Goal: Task Accomplishment & Management: Manage account settings

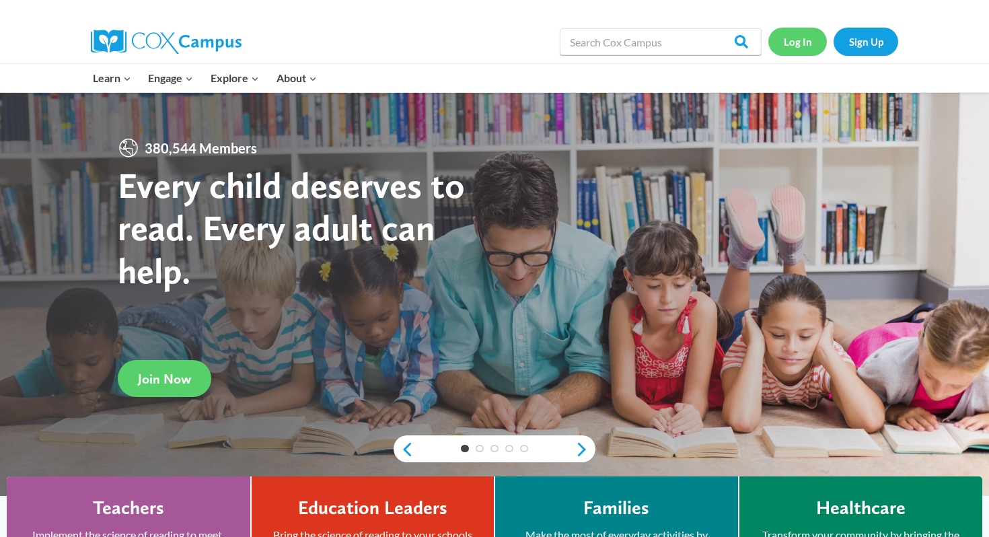
click at [805, 38] on link "Log In" at bounding box center [797, 42] width 59 height 28
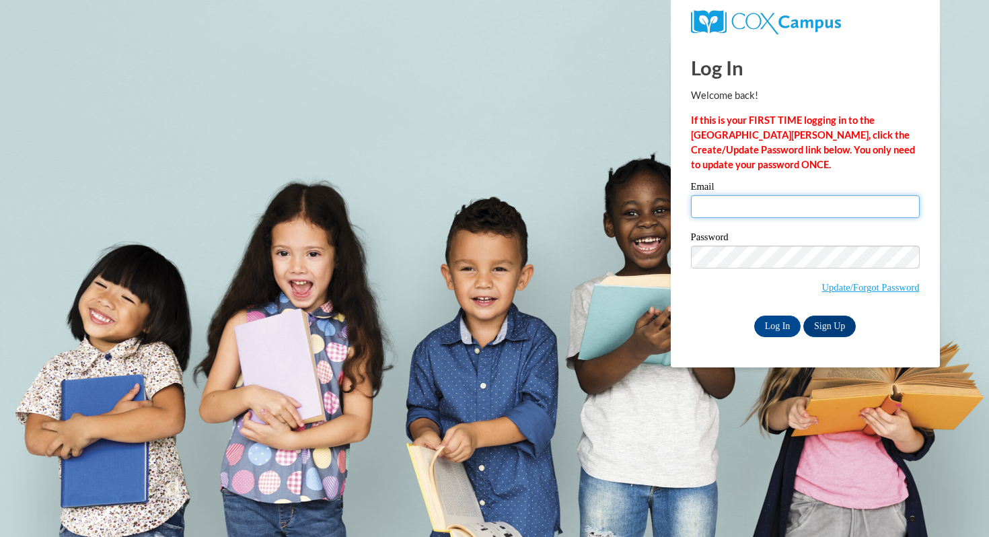
click at [742, 217] on input "Email" at bounding box center [805, 206] width 229 height 23
type input "sldonaldson1s@semo.edu"
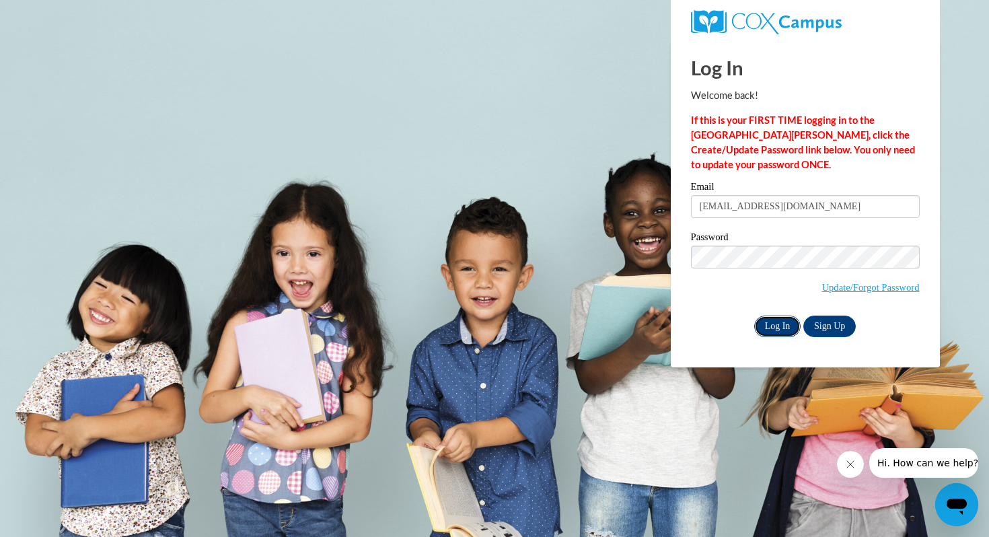
click at [778, 322] on input "Log In" at bounding box center [777, 326] width 47 height 22
